Goal: Task Accomplishment & Management: Use online tool/utility

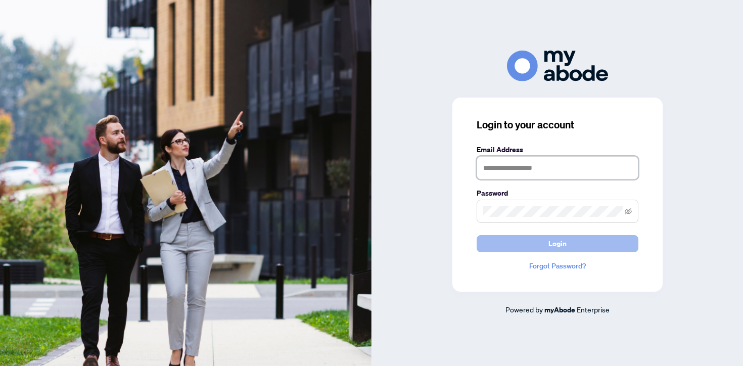
type input "**********"
click at [577, 246] on button "Login" at bounding box center [558, 243] width 162 height 17
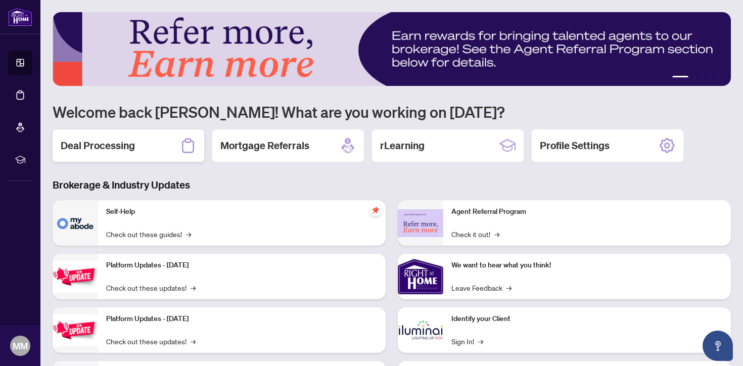
click at [181, 157] on div "Deal Processing" at bounding box center [129, 145] width 152 height 32
